Goal: Transaction & Acquisition: Purchase product/service

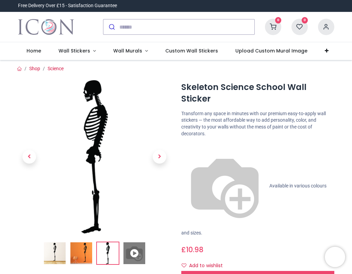
click at [75, 136] on img at bounding box center [94, 156] width 153 height 153
click at [162, 158] on span "Next" at bounding box center [160, 157] width 14 height 14
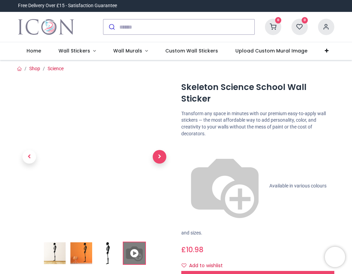
click at [162, 158] on span "Next" at bounding box center [160, 157] width 14 height 14
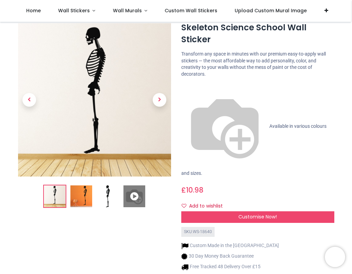
scroll to position [22, 0]
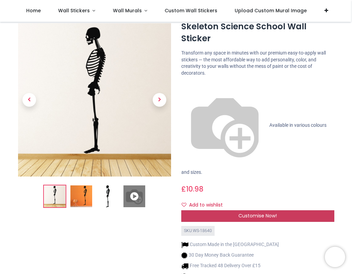
click at [236, 210] on div "Customise Now!" at bounding box center [257, 216] width 153 height 12
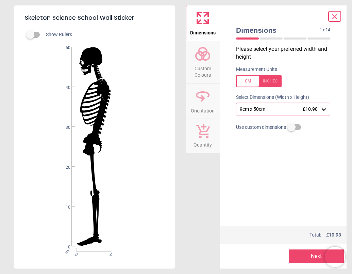
click at [244, 109] on div "9cm x 50cm £10.98" at bounding box center [279, 109] width 81 height 6
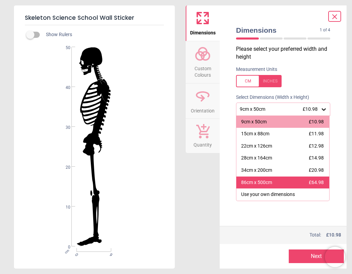
click at [269, 185] on div "86cm x 500cm £64.98" at bounding box center [282, 182] width 93 height 12
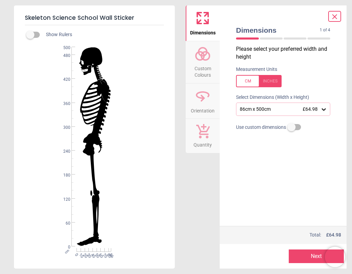
click at [275, 110] on div "86cm x 500cm £64.98" at bounding box center [279, 109] width 81 height 6
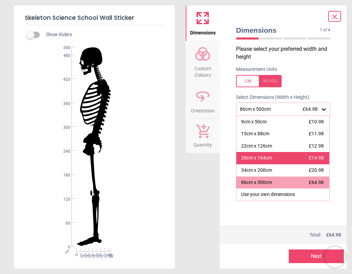
click at [295, 160] on div "28cm x 164cm £14.98" at bounding box center [282, 158] width 93 height 12
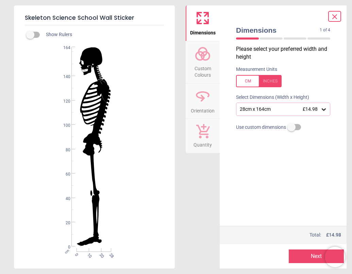
click at [287, 109] on div "28cm x 164cm £14.98" at bounding box center [279, 109] width 81 height 6
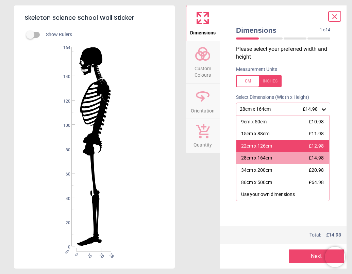
click at [280, 145] on div "22cm x 126cm £12.98" at bounding box center [282, 146] width 93 height 12
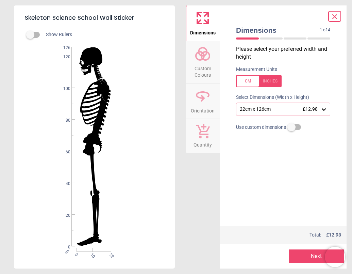
click at [249, 80] on div at bounding box center [259, 81] width 46 height 12
click at [249, 81] on div at bounding box center [259, 81] width 46 height 12
click at [273, 107] on div "22cm x 126cm £12.98" at bounding box center [279, 109] width 81 height 6
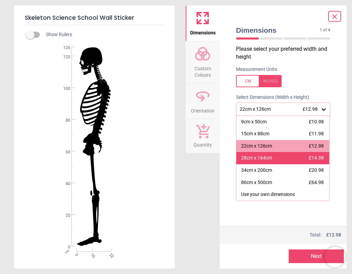
click at [267, 159] on div "28cm x 164cm" at bounding box center [256, 157] width 31 height 7
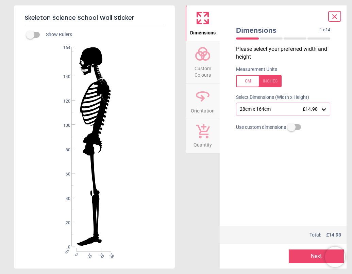
click at [306, 257] on button "Next" at bounding box center [316, 256] width 55 height 14
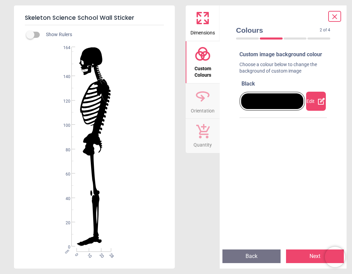
click at [286, 109] on div at bounding box center [272, 101] width 62 height 16
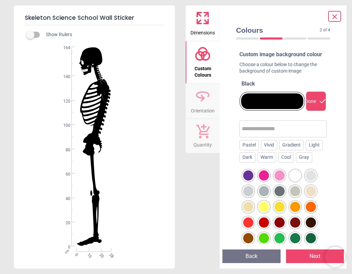
click at [309, 257] on button "Next" at bounding box center [315, 256] width 58 height 14
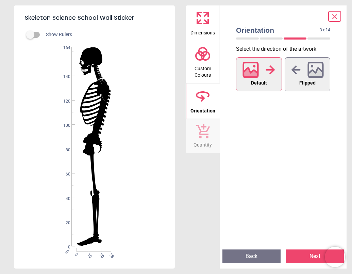
click at [303, 258] on button "Next" at bounding box center [315, 256] width 58 height 14
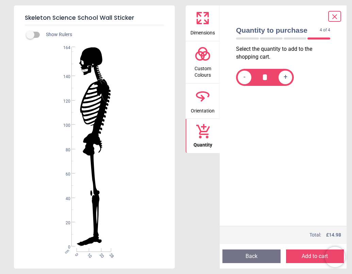
click at [272, 82] on input "*" at bounding box center [265, 77] width 20 height 14
click at [284, 79] on span "+" at bounding box center [286, 77] width 4 height 9
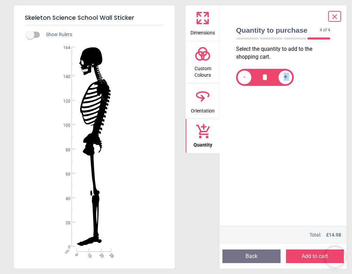
click at [284, 79] on span "+" at bounding box center [286, 77] width 4 height 9
click at [245, 74] on span "-" at bounding box center [245, 77] width 2 height 9
type input "*"
click at [295, 255] on button "Add to cart" at bounding box center [315, 256] width 58 height 14
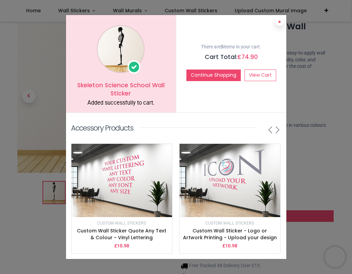
click at [282, 21] on button at bounding box center [280, 22] width 8 height 8
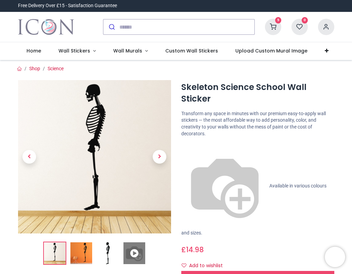
click at [272, 24] on icon at bounding box center [273, 27] width 16 height 16
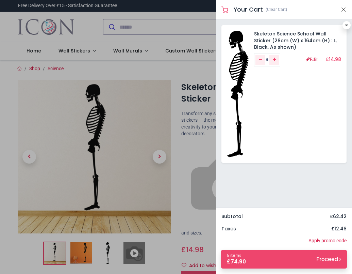
click at [158, 19] on div at bounding box center [176, 137] width 352 height 274
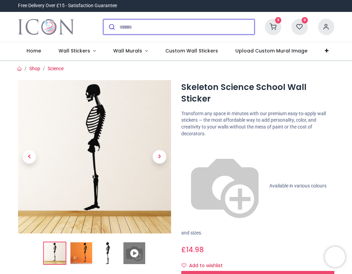
click at [158, 30] on input "search" at bounding box center [186, 26] width 135 height 15
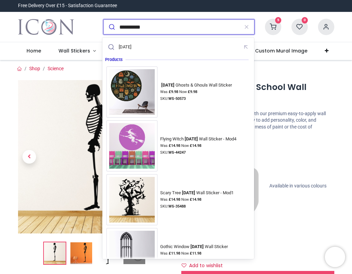
type input "*********"
click at [111, 27] on button "submit" at bounding box center [111, 26] width 16 height 15
